Goal: Task Accomplishment & Management: Use online tool/utility

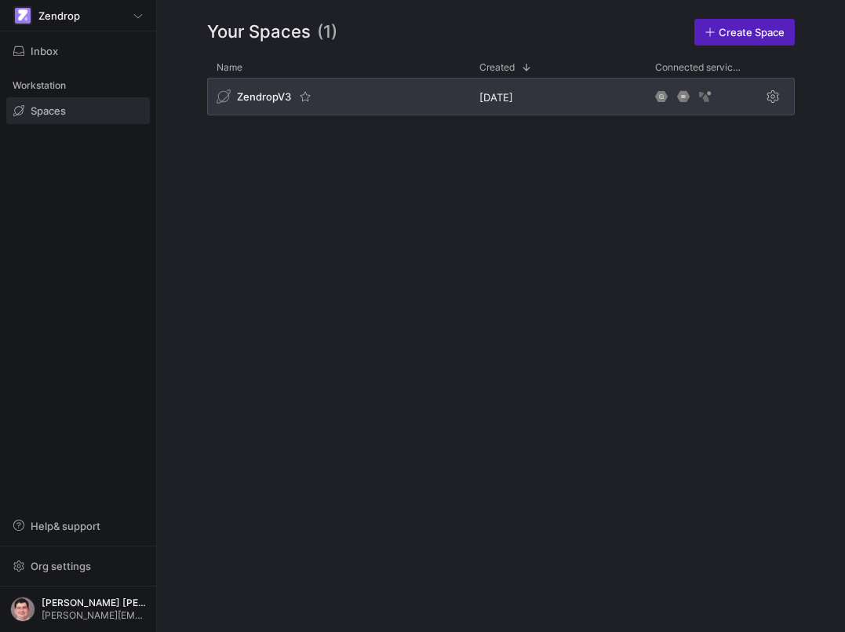
click at [320, 107] on div "ZendropV3" at bounding box center [338, 97] width 263 height 38
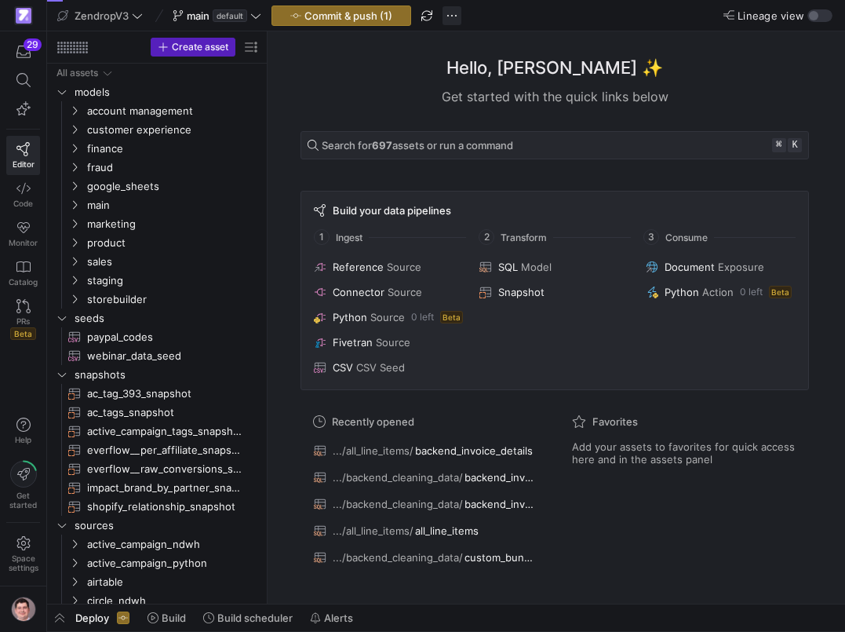
click at [452, 18] on span "button" at bounding box center [451, 15] width 19 height 19
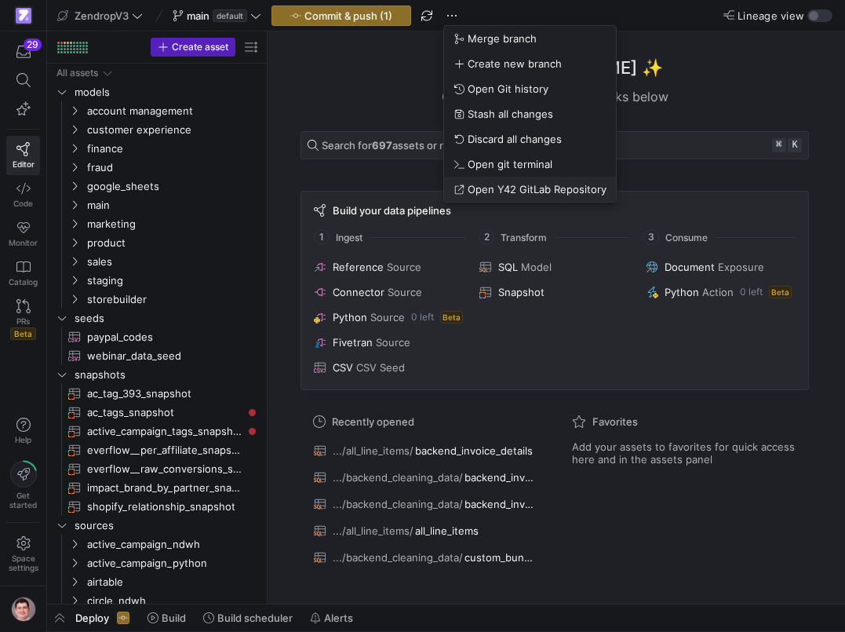
click at [483, 184] on span "Open Y42 GitLab Repository" at bounding box center [537, 189] width 139 height 13
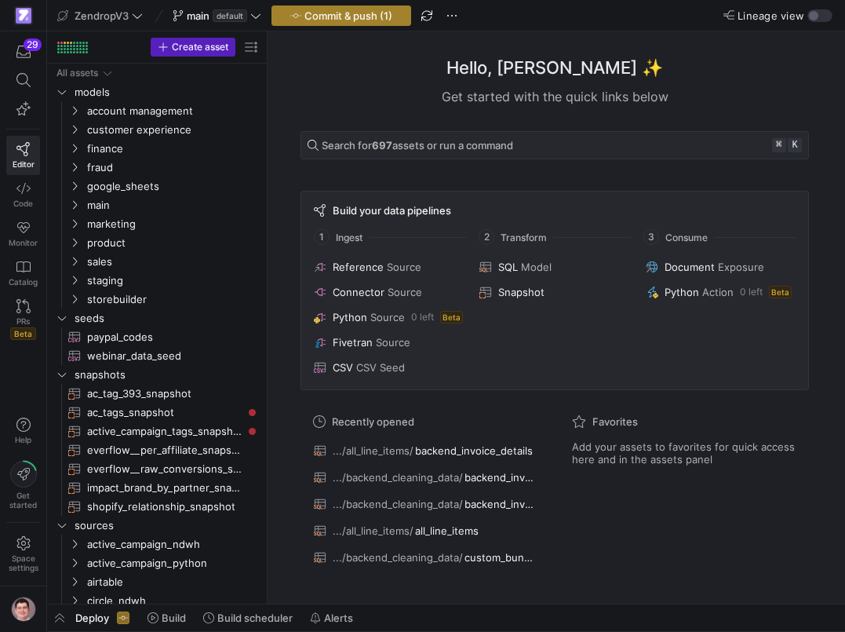
click at [386, 19] on span "Commit & push (1)" at bounding box center [348, 15] width 88 height 13
click at [454, 19] on span "button" at bounding box center [451, 15] width 19 height 19
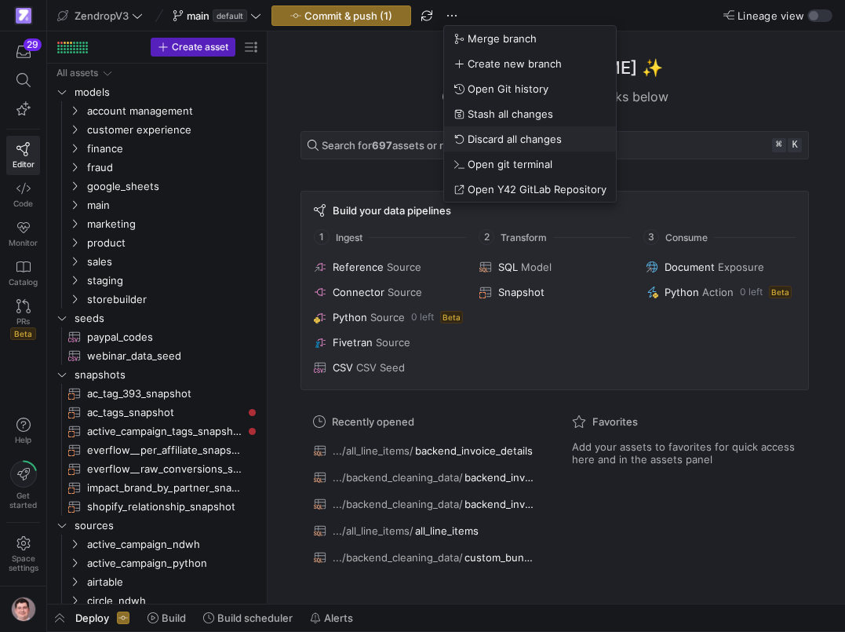
click at [499, 130] on button "Discard all changes" at bounding box center [530, 138] width 172 height 25
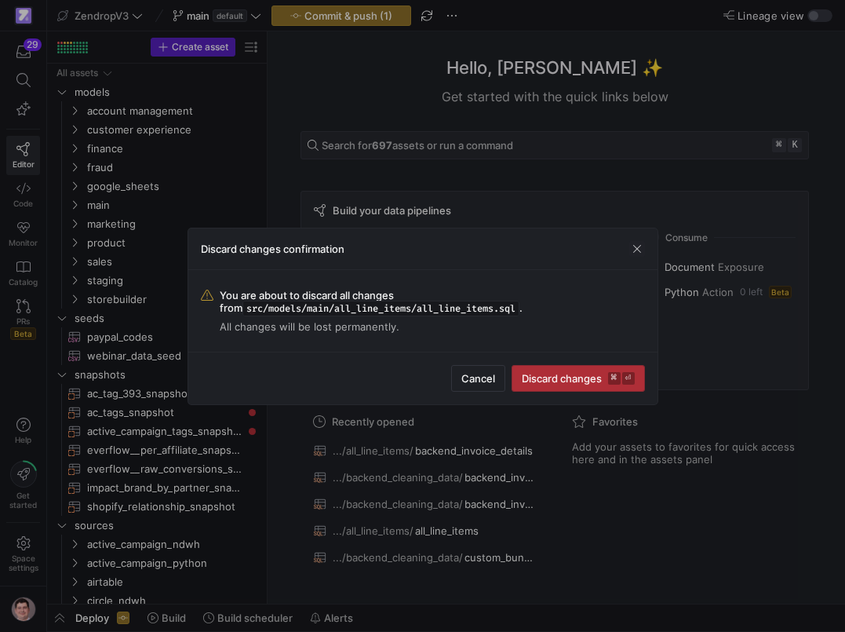
click at [539, 371] on span "submit" at bounding box center [578, 378] width 132 height 25
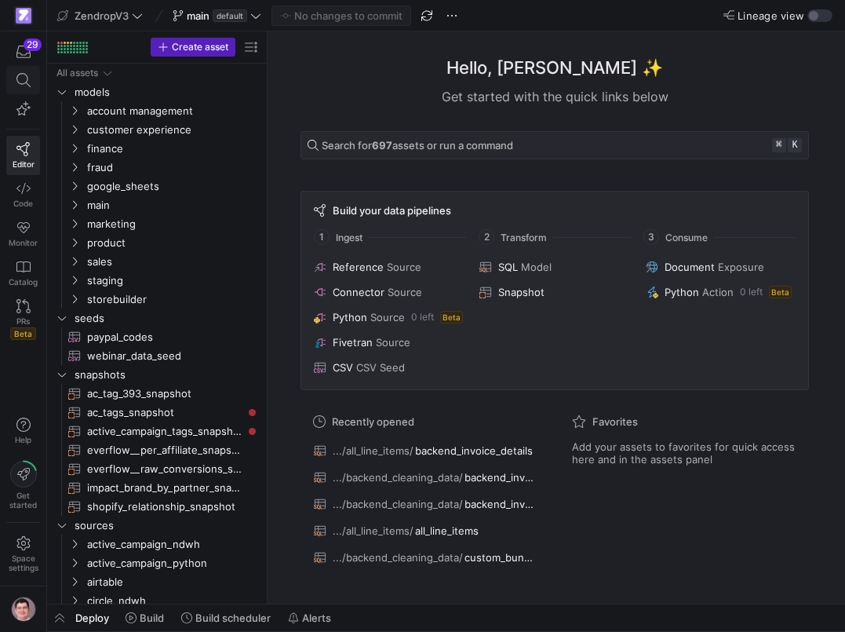
click at [32, 86] on span at bounding box center [23, 80] width 20 height 14
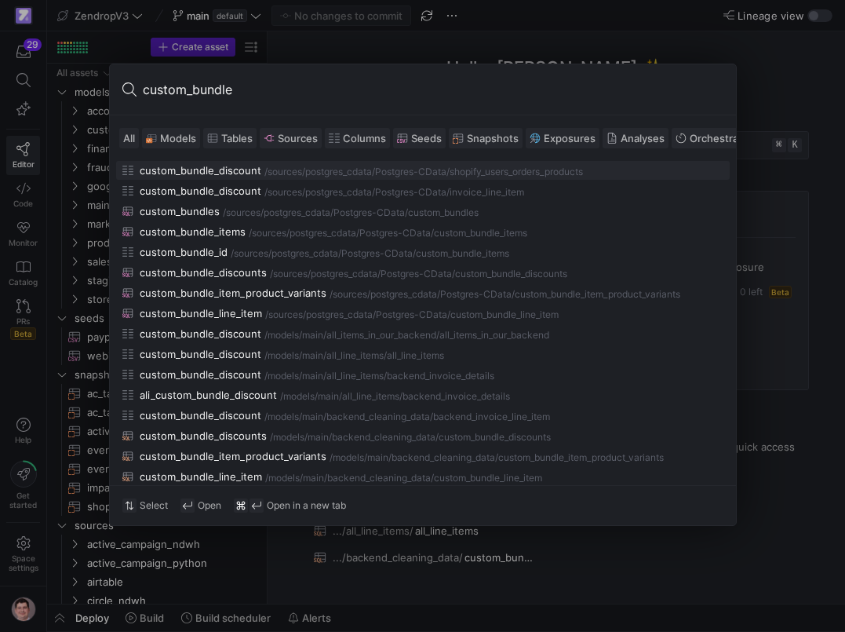
type input "custom_bundle"
click at [469, 235] on div "/custom_bundle_items" at bounding box center [479, 233] width 97 height 11
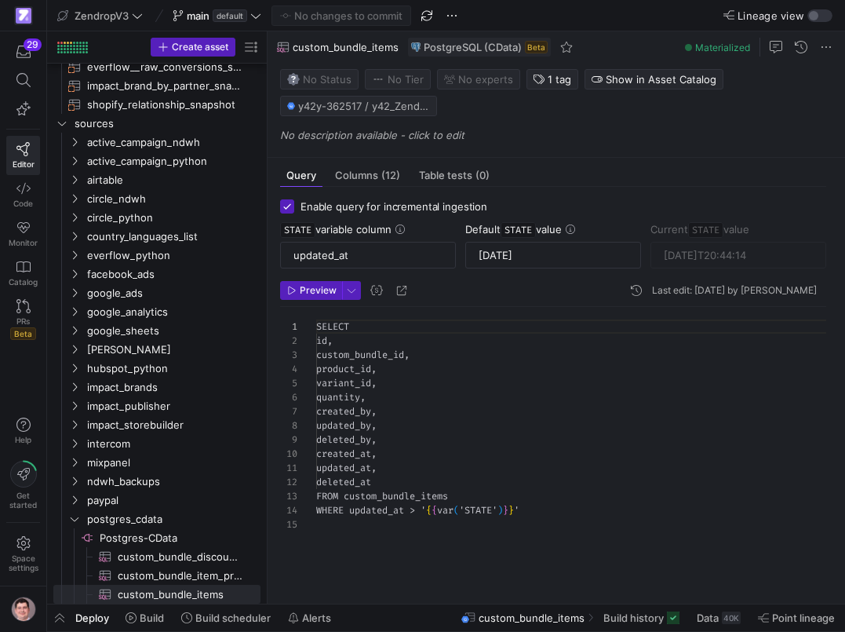
scroll to position [141, 0]
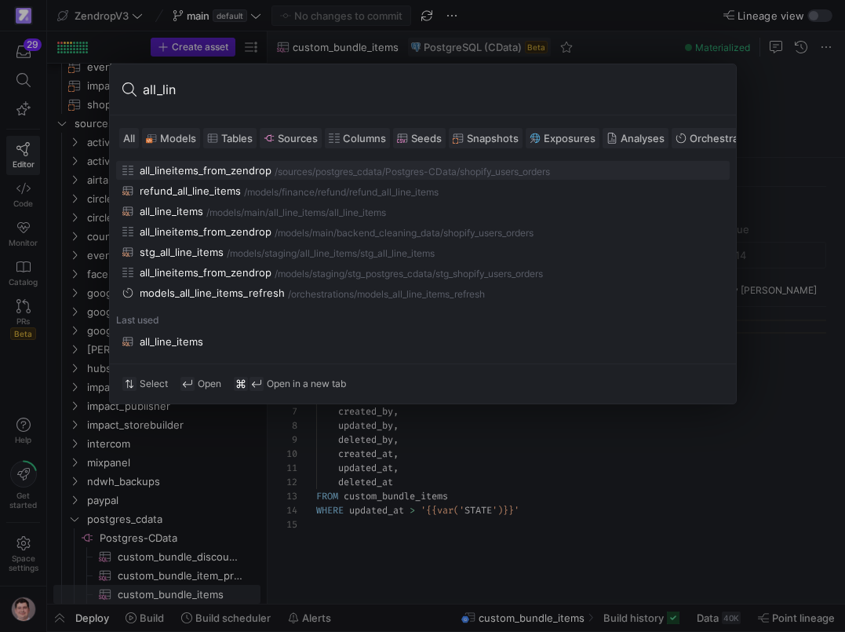
type input "all_line"
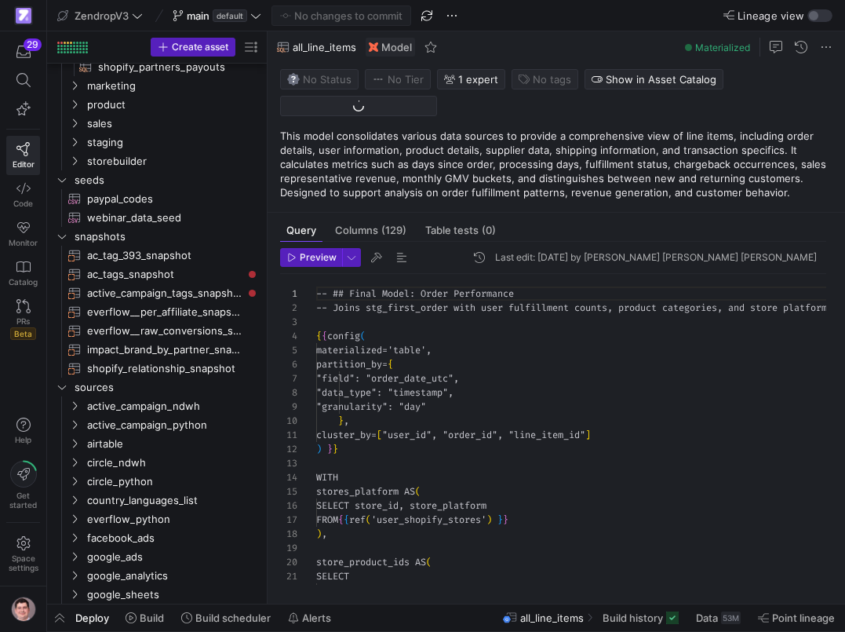
scroll to position [141, 0]
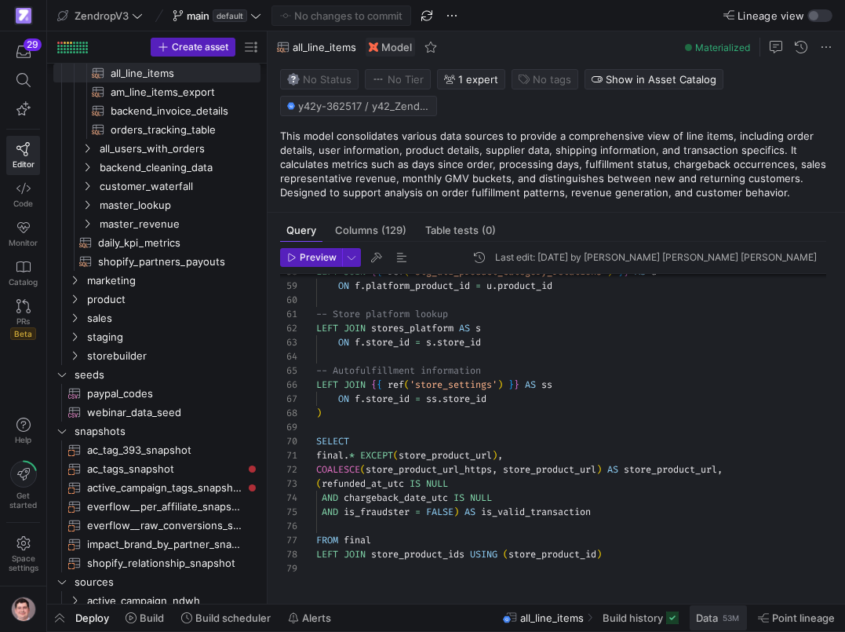
click at [698, 617] on span "Data" at bounding box center [707, 617] width 22 height 13
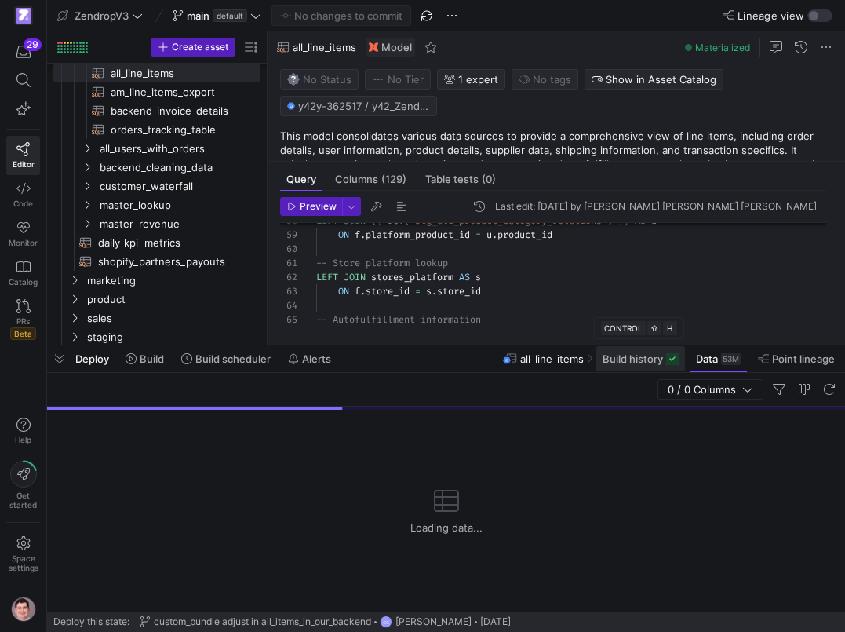
click at [616, 359] on span "Build history" at bounding box center [633, 358] width 60 height 13
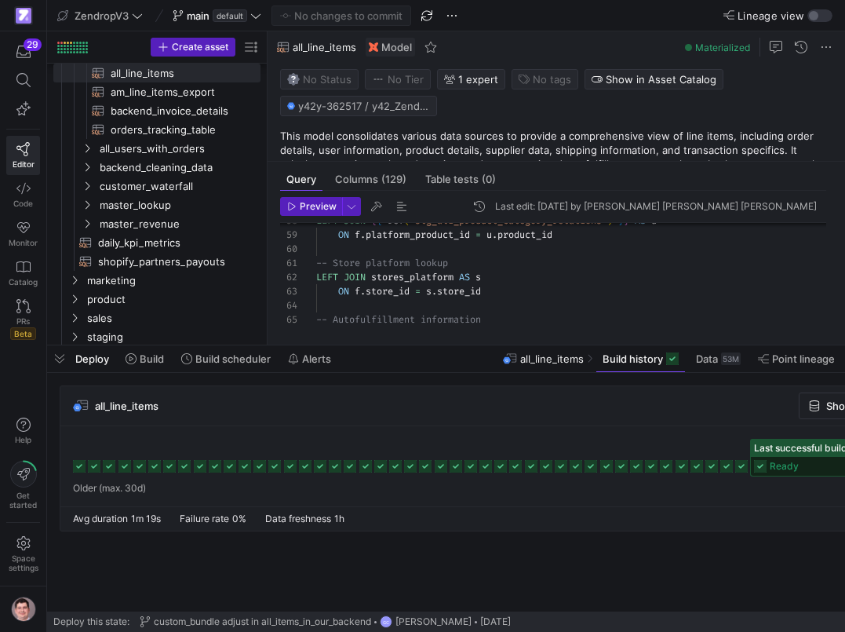
scroll to position [0, 170]
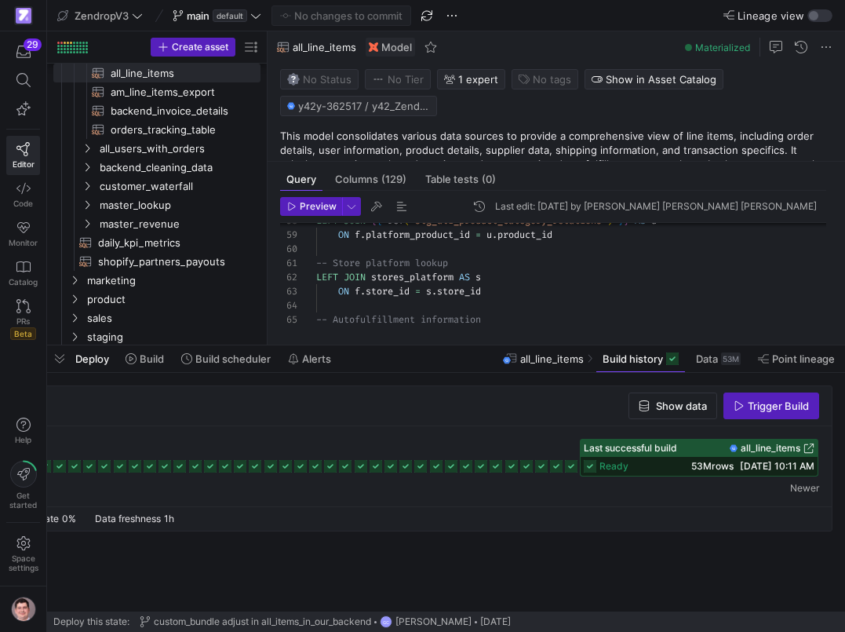
click at [767, 450] on span "all_line_items" at bounding box center [771, 447] width 60 height 11
